Goal: Ask a question

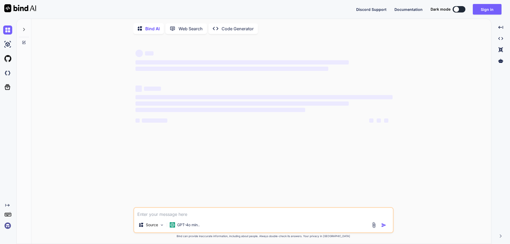
type textarea "x"
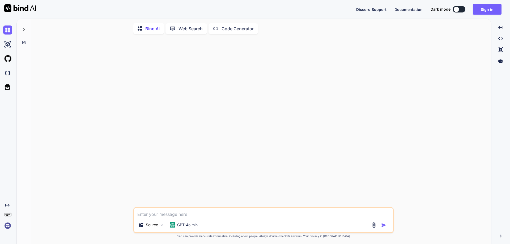
paste textarea "public async Task<(bool Success, string Message,TicketCreateResult model,List<M…"
type textarea "public async Task<(bool Success, string Message,TicketCreateResult model,List<M…"
type textarea "x"
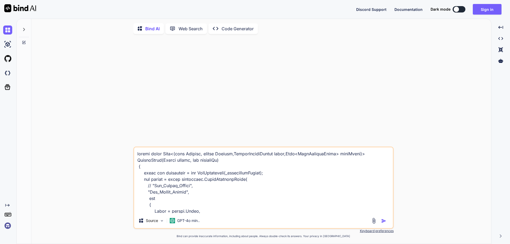
scroll to position [147, 0]
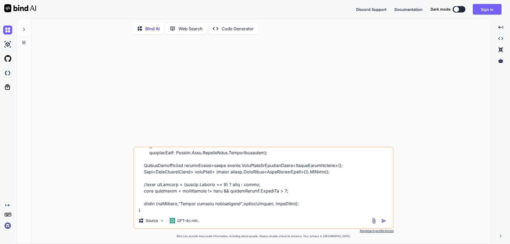
type textarea "public async Task<(bool Success, string Message,TicketCreateResult model,List<M…"
type textarea "x"
type textarea "public async Task<(bool Success, string Message,TicketCreateResult model,List<M…"
type textarea "x"
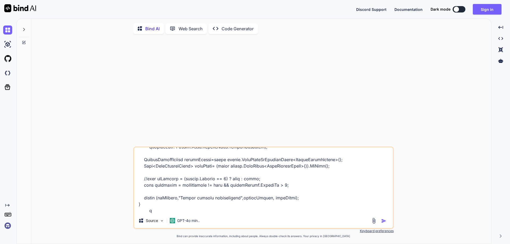
type textarea "public async Task<(bool Success, string Message,TicketCreateResult model,List<M…"
type textarea "x"
type textarea "public async Task<(bool Success, string Message,TicketCreateResult model,List<M…"
type textarea "x"
type textarea "public async Task<(bool Success, string Message,TicketCreateResult model,List<M…"
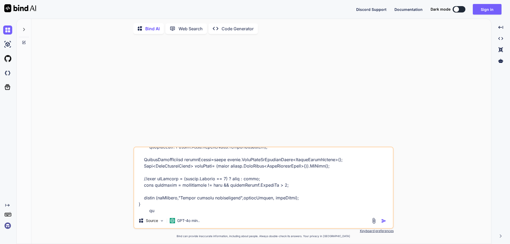
type textarea "x"
type textarea "public async Task<(bool Success, string Message,TicketCreateResult model,List<M…"
type textarea "x"
type textarea "public async Task<(bool Success, string Message,TicketCreateResult model,List<M…"
type textarea "x"
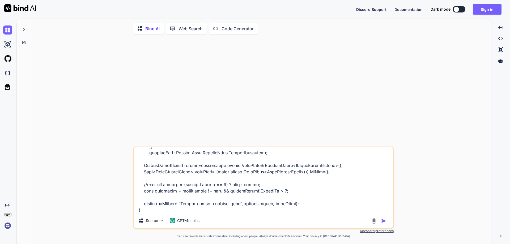
type textarea "public async Task<(bool Success, string Message,TicketCreateResult model,List<M…"
type textarea "x"
type textarea "public async Task<(bool Success, string Message,TicketCreateResult model,List<M…"
type textarea "x"
type textarea "public async Task<(bool Success, string Message,TicketCreateResult model,List<M…"
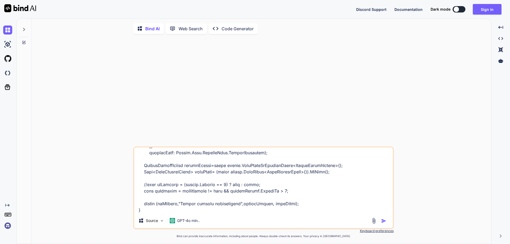
type textarea "x"
type textarea "public async Task<(bool Success, string Message,TicketCreateResult model,List<M…"
type textarea "x"
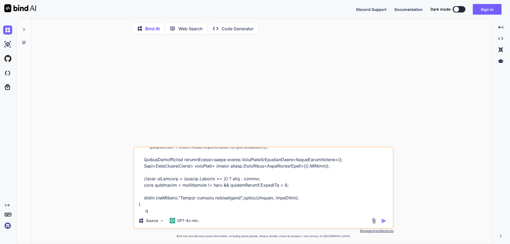
type textarea "public async Task<(bool Success, string Message,TicketCreateResult model,List<M…"
type textarea "x"
type textarea "public async Task<(bool Success, string Message,TicketCreateResult model,List<M…"
type textarea "x"
type textarea "public async Task<(bool Success, string Message,TicketCreateResult model,List<M…"
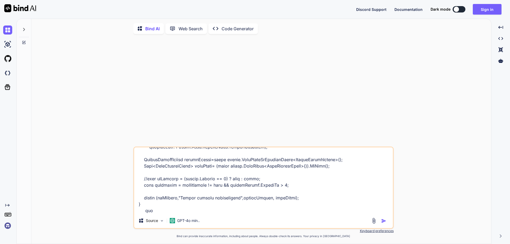
type textarea "x"
type textarea "public async Task<(bool Success, string Message,TicketCreateResult model,List<M…"
type textarea "x"
type textarea "public async Task<(bool Success, string Message,TicketCreateResult model,List<M…"
type textarea "x"
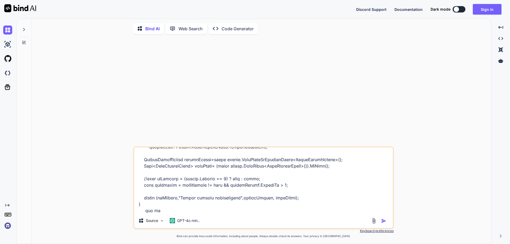
type textarea "public async Task<(bool Success, string Message,TicketCreateResult model,List<M…"
type textarea "x"
type textarea "public async Task<(bool Success, string Message,TicketCreateResult model,List<M…"
type textarea "x"
type textarea "public async Task<(bool Success, string Message,TicketCreateResult model,List<M…"
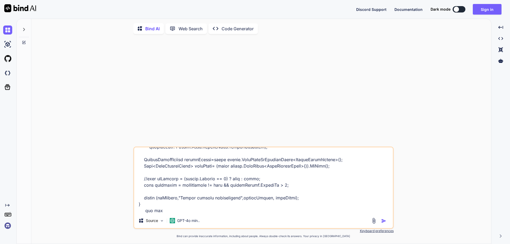
type textarea "x"
type textarea "public async Task<(bool Success, string Message,TicketCreateResult model,List<M…"
type textarea "x"
type textarea "public async Task<(bool Success, string Message,TicketCreateResult model,List<M…"
type textarea "x"
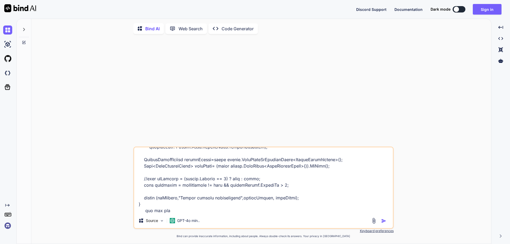
type textarea "public async Task<(bool Success, string Message,TicketCreateResult model,List<M…"
type textarea "x"
type textarea "public async Task<(bool Success, string Message,TicketCreateResult model,List<M…"
type textarea "x"
type textarea "public async Task<(bool Success, string Message,TicketCreateResult model,List<M…"
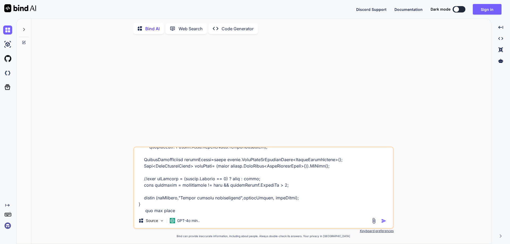
type textarea "x"
type textarea "public async Task<(bool Success, string Message,TicketCreateResult model,List<M…"
type textarea "x"
type textarea "public async Task<(bool Success, string Message,TicketCreateResult model,List<M…"
type textarea "x"
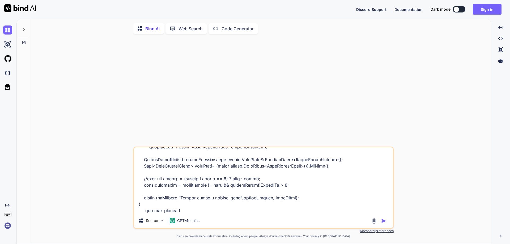
type textarea "public async Task<(bool Success, string Message,TicketCreateResult model,List<M…"
type textarea "x"
type textarea "public async Task<(bool Success, string Message,TicketCreateResult model,List<M…"
type textarea "x"
type textarea "public async Task<(bool Success, string Message,TicketCreateResult model,List<M…"
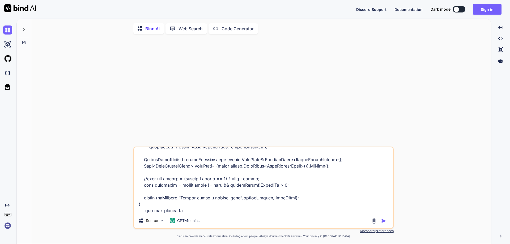
type textarea "x"
type textarea "public async Task<(bool Success, string Message,TicketCreateResult model,List<M…"
type textarea "x"
type textarea "public async Task<(bool Success, string Message,TicketCreateResult model,List<M…"
type textarea "x"
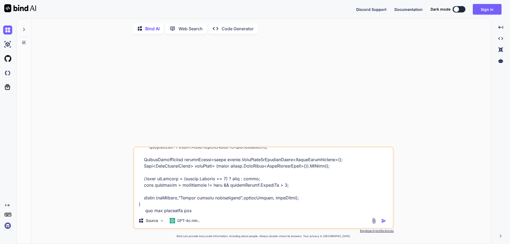
type textarea "public async Task<(bool Success, string Message,TicketCreateResult model,List<M…"
type textarea "x"
type textarea "public async Task<(bool Success, string Message,TicketCreateResult model,List<M…"
type textarea "x"
type textarea "public async Task<(bool Success, string Message,TicketCreateResult model,List<M…"
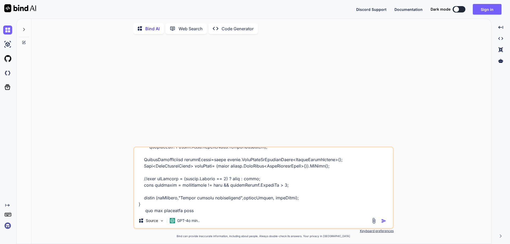
type textarea "x"
type textarea "public async Task<(bool Success, string Message,TicketCreateResult model,List<M…"
type textarea "x"
type textarea "public async Task<(bool Success, string Message,TicketCreateResult model,List<M…"
type textarea "x"
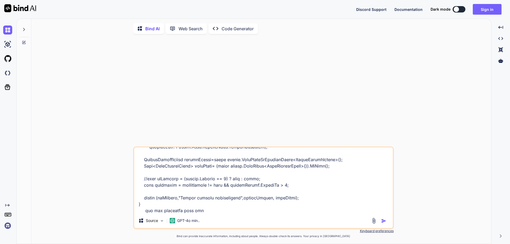
type textarea "public async Task<(bool Success, string Message,TicketCreateResult model,List<M…"
type textarea "x"
type textarea "public async Task<(bool Success, string Message,TicketCreateResult model,List<M…"
type textarea "x"
type textarea "public async Task<(bool Success, string Message,TicketCreateResult model,List<M…"
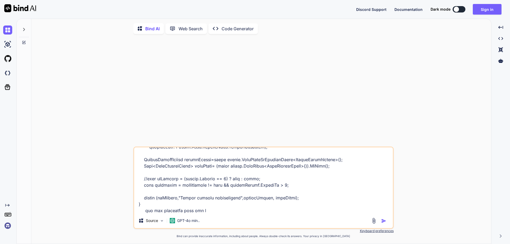
type textarea "x"
type textarea "public async Task<(bool Success, string Message,TicketCreateResult model,List<M…"
type textarea "x"
type textarea "public async Task<(bool Success, string Message,TicketCreateResult model,List<M…"
type textarea "x"
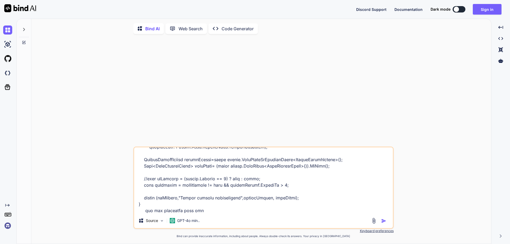
type textarea "public async Task<(bool Success, string Message,TicketCreateResult model,List<M…"
type textarea "x"
type textarea "public async Task<(bool Success, string Message,TicketCreateResult model,List<M…"
type textarea "x"
type textarea "public async Task<(bool Success, string Message,TicketCreateResult model,List<M…"
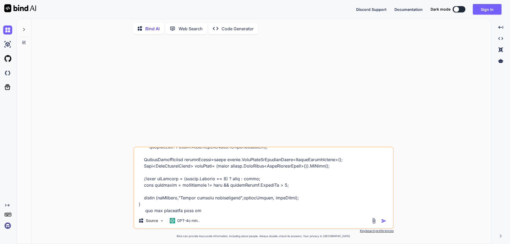
type textarea "x"
type textarea "public async Task<(bool Success, string Message,TicketCreateResult model,List<M…"
type textarea "x"
type textarea "public async Task<(bool Success, string Message,TicketCreateResult model,List<M…"
type textarea "x"
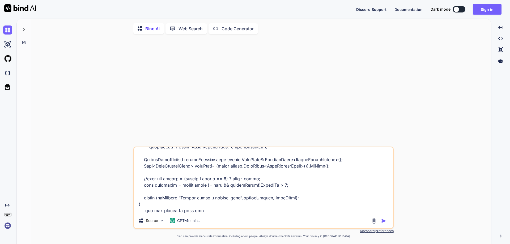
type textarea "public async Task<(bool Success, string Message,TicketCreateResult model,List<M…"
type textarea "x"
type textarea "public async Task<(bool Success, string Message,TicketCreateResult model,List<M…"
type textarea "x"
type textarea "public async Task<(bool Success, string Message,TicketCreateResult model,List<M…"
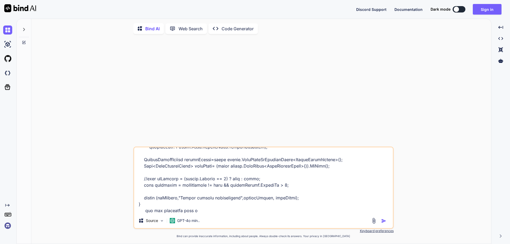
type textarea "x"
type textarea "public async Task<(bool Success, string Message,TicketCreateResult model,List<M…"
type textarea "x"
type textarea "public async Task<(bool Success, string Message,TicketCreateResult model,List<M…"
type textarea "x"
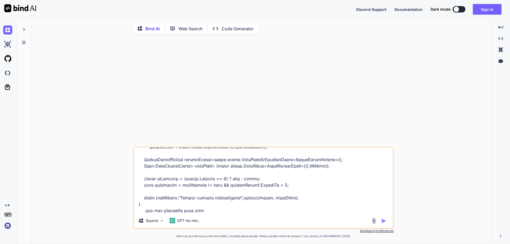
type textarea "public async Task<(bool Success, string Message,TicketCreateResult model,List<M…"
type textarea "x"
type textarea "public async Task<(bool Success, string Message,TicketCreateResult model,List<M…"
type textarea "x"
type textarea "public async Task<(bool Success, string Message,TicketCreateResult model,List<M…"
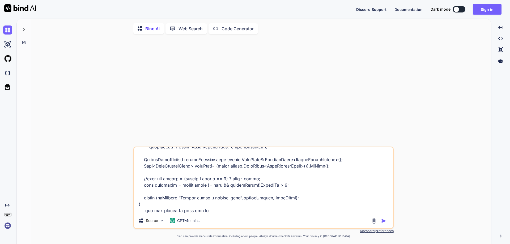
type textarea "x"
type textarea "public async Task<(bool Success, string Message,TicketCreateResult model,List<M…"
type textarea "x"
type textarea "public async Task<(bool Success, string Message,TicketCreateResult model,List<M…"
type textarea "x"
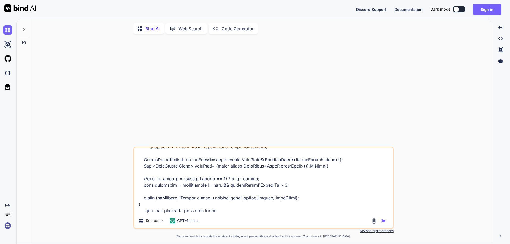
type textarea "public async Task<(bool Success, string Message,TicketCreateResult model,List<M…"
type textarea "x"
type textarea "public async Task<(bool Success, string Message,TicketCreateResult model,List<M…"
type textarea "x"
type textarea "public async Task<(bool Success, string Message,TicketCreateResult model,List<M…"
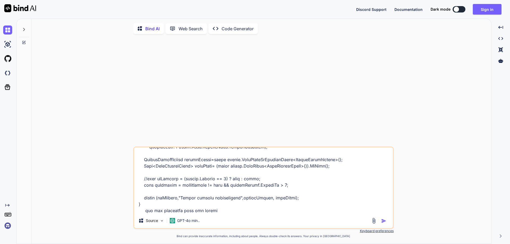
type textarea "x"
type textarea "public async Task<(bool Success, string Message,TicketCreateResult model,List<M…"
type textarea "x"
type textarea "public async Task<(bool Success, string Message,TicketCreateResult model,List<M…"
type textarea "x"
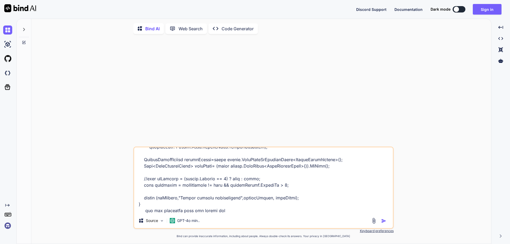
type textarea "public async Task<(bool Success, string Message,TicketCreateResult model,List<M…"
type textarea "x"
type textarea "public async Task<(bool Success, string Message,TicketCreateResult model,List<M…"
type textarea "x"
type textarea "public async Task<(bool Success, string Message,TicketCreateResult model,List<M…"
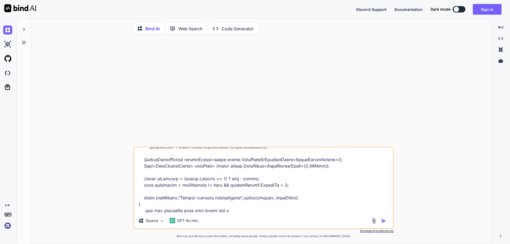
type textarea "x"
type textarea "public async Task<(bool Success, string Message,TicketCreateResult model,List<M…"
type textarea "x"
type textarea "public async Task<(bool Success, string Message,TicketCreateResult model,List<M…"
type textarea "x"
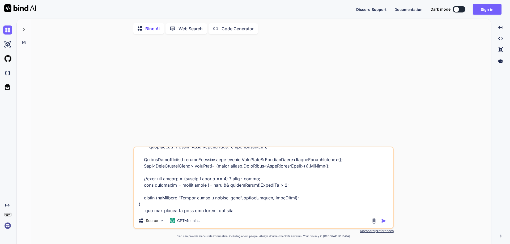
type textarea "public async Task<(bool Success, string Message,TicketCreateResult model,List<M…"
type textarea "x"
type textarea "public async Task<(bool Success, string Message,TicketCreateResult model,List<M…"
type textarea "x"
type textarea "public async Task<(bool Success, string Message,TicketCreateResult model,List<M…"
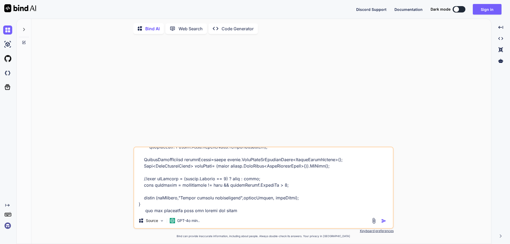
type textarea "x"
type textarea "public async Task<(bool Success, string Message,TicketCreateResult model,List<M…"
type textarea "x"
type textarea "public async Task<(bool Success, string Message,TicketCreateResult model,List<M…"
type textarea "x"
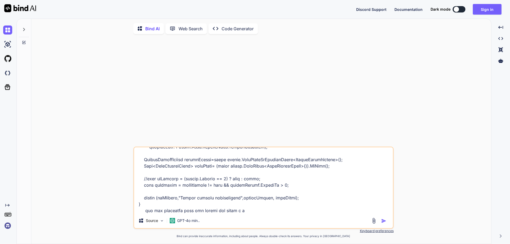
type textarea "public async Task<(bool Success, string Message,TicketCreateResult model,List<M…"
type textarea "x"
type textarea "public async Task<(bool Success, string Message,TicketCreateResult model,List<M…"
type textarea "x"
type textarea "public async Task<(bool Success, string Message,TicketCreateResult model,List<M…"
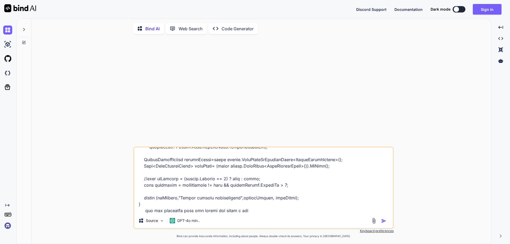
type textarea "x"
type textarea "public async Task<(bool Success, string Message,TicketCreateResult model,List<M…"
type textarea "x"
type textarea "public async Task<(bool Success, string Message,TicketCreateResult model,List<M…"
type textarea "x"
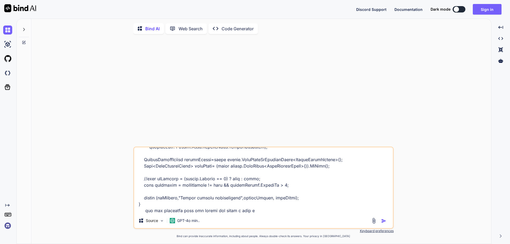
type textarea "public async Task<(bool Success, string Message,TicketCreateResult model,List<M…"
type textarea "x"
type textarea "public async Task<(bool Success, string Message,TicketCreateResult model,List<M…"
type textarea "x"
type textarea "public async Task<(bool Success, string Message,TicketCreateResult model,List<M…"
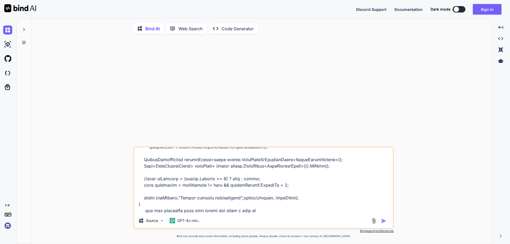
type textarea "x"
type textarea "public async Task<(bool Success, string Message,TicketCreateResult model,List<M…"
type textarea "x"
type textarea "public async Task<(bool Success, string Message,TicketCreateResult model,List<M…"
type textarea "x"
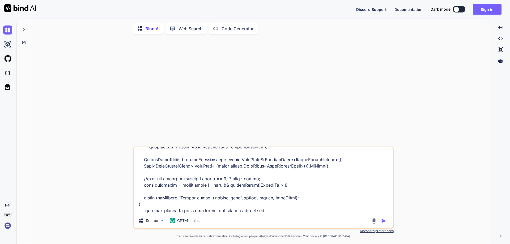
type textarea "public async Task<(bool Success, string Message,TicketCreateResult model,List<M…"
type textarea "x"
type textarea "public async Task<(bool Success, string Message,TicketCreateResult model,List<M…"
type textarea "x"
type textarea "public async Task<(bool Success, string Message,TicketCreateResult model,List<M…"
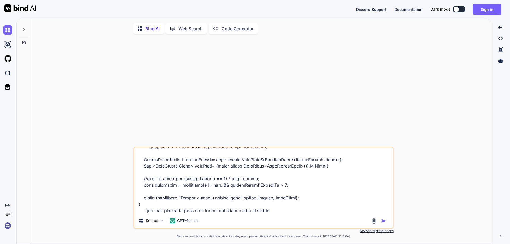
type textarea "x"
type textarea "public async Task<(bool Success, string Message,TicketCreateResult model,List<M…"
type textarea "x"
type textarea "public async Task<(bool Success, string Message,TicketCreateResult model,List<M…"
type textarea "x"
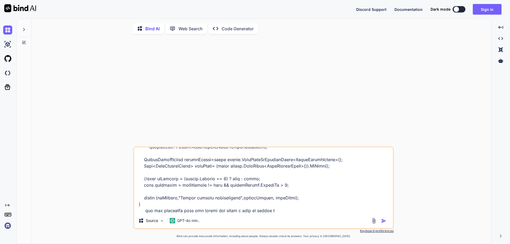
type textarea "public async Task<(bool Success, string Message,TicketCreateResult model,List<M…"
type textarea "x"
type textarea "public async Task<(bool Success, string Message,TicketCreateResult model,List<M…"
type textarea "x"
type textarea "public async Task<(bool Success, string Message,TicketCreateResult model,List<M…"
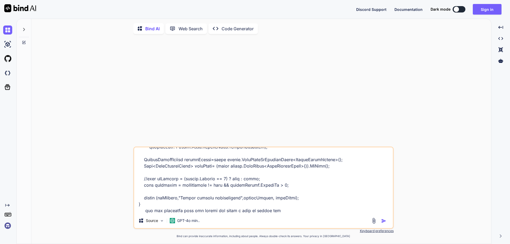
type textarea "x"
type textarea "public async Task<(bool Success, string Message,TicketCreateResult model,List<M…"
type textarea "x"
type textarea "public async Task<(bool Success, string Message,TicketCreateResult model,List<M…"
type textarea "x"
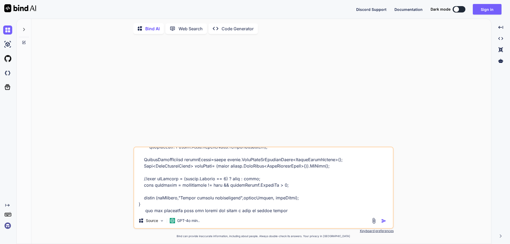
type textarea "public async Task<(bool Success, string Message,TicketCreateResult model,List<M…"
type textarea "x"
type textarea "public async Task<(bool Success, string Message,TicketCreateResult model,List<M…"
type textarea "x"
type textarea "public async Task<(bool Success, string Message,TicketCreateResult model,List<M…"
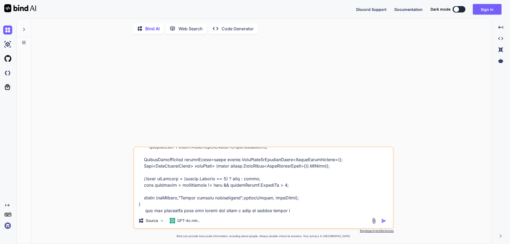
type textarea "x"
type textarea "public async Task<(bool Success, string Message,TicketCreateResult model,List<M…"
type textarea "x"
type textarea "public async Task<(bool Success, string Message,TicketCreateResult model,List<M…"
type textarea "x"
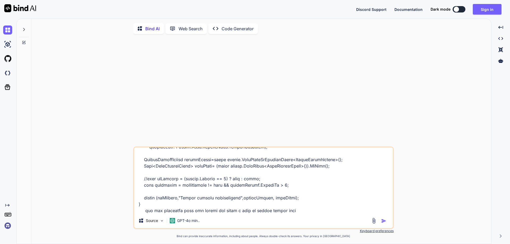
type textarea "public async Task<(bool Success, string Message,TicketCreateResult model,List<M…"
type textarea "x"
type textarea "public async Task<(bool Success, string Message,TicketCreateResult model,List<M…"
type textarea "x"
type textarea "public async Task<(bool Success, string Message,TicketCreateResult model,List<M…"
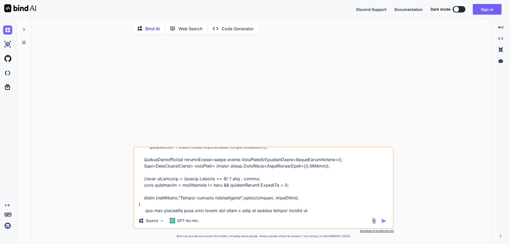
click at [387, 222] on button "button" at bounding box center [384, 220] width 7 height 5
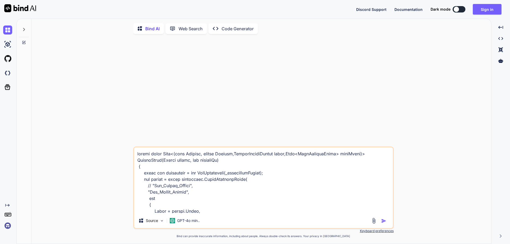
scroll to position [2, 0]
